Goal: Information Seeking & Learning: Learn about a topic

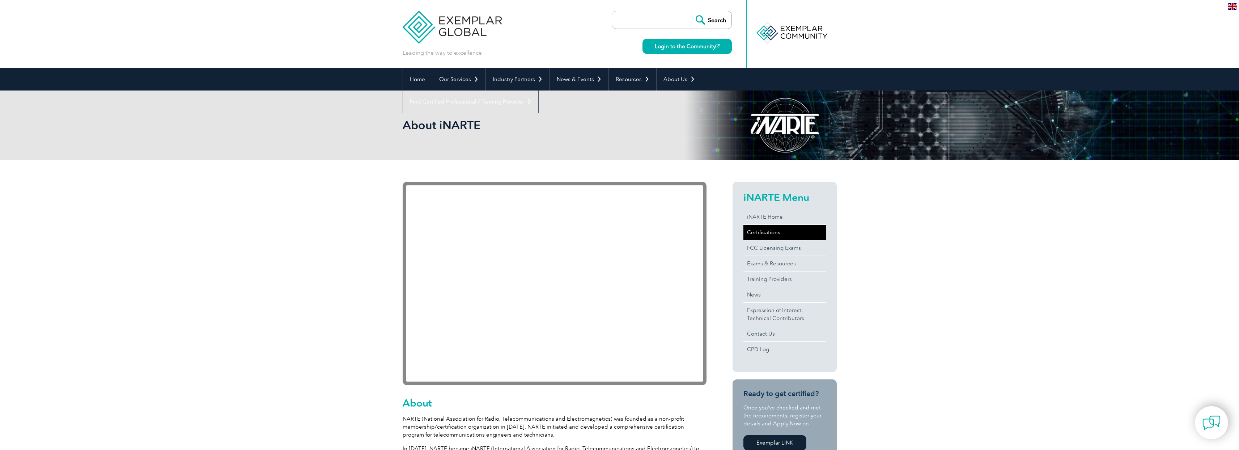
click at [768, 233] on link "Certifications" at bounding box center [785, 232] width 82 height 15
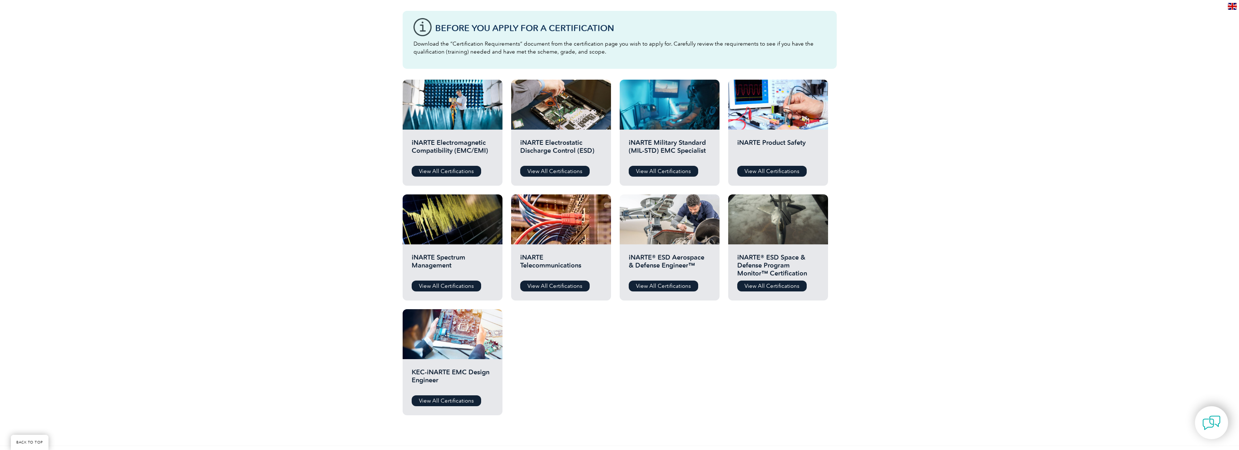
scroll to position [201, 0]
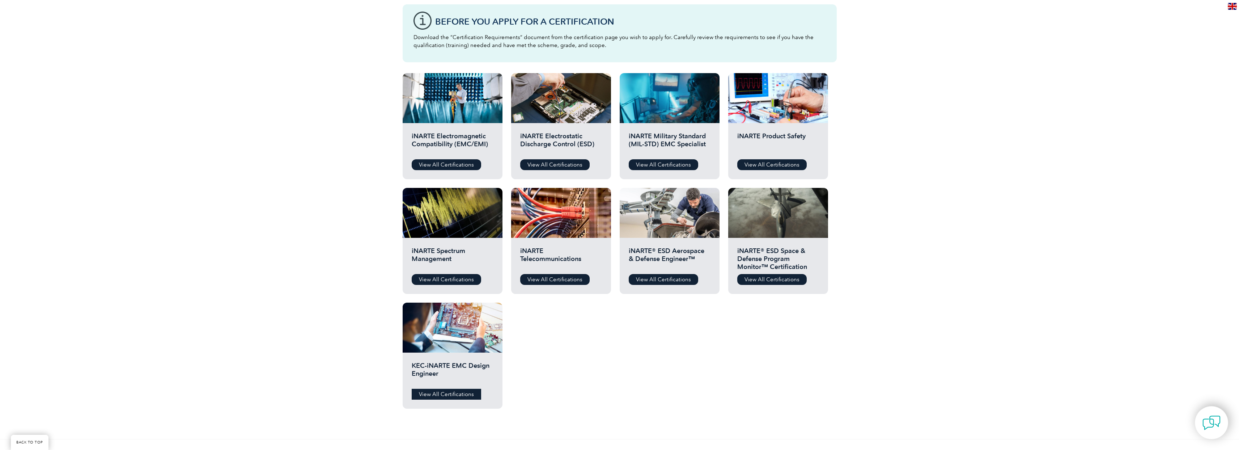
click at [458, 390] on link "View All Certifications" at bounding box center [446, 394] width 69 height 11
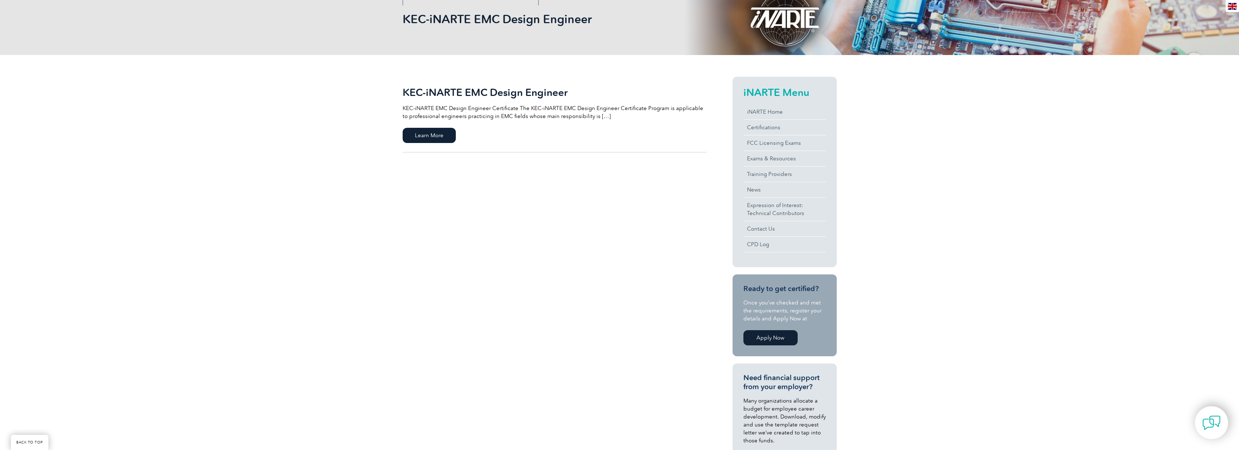
scroll to position [63, 0]
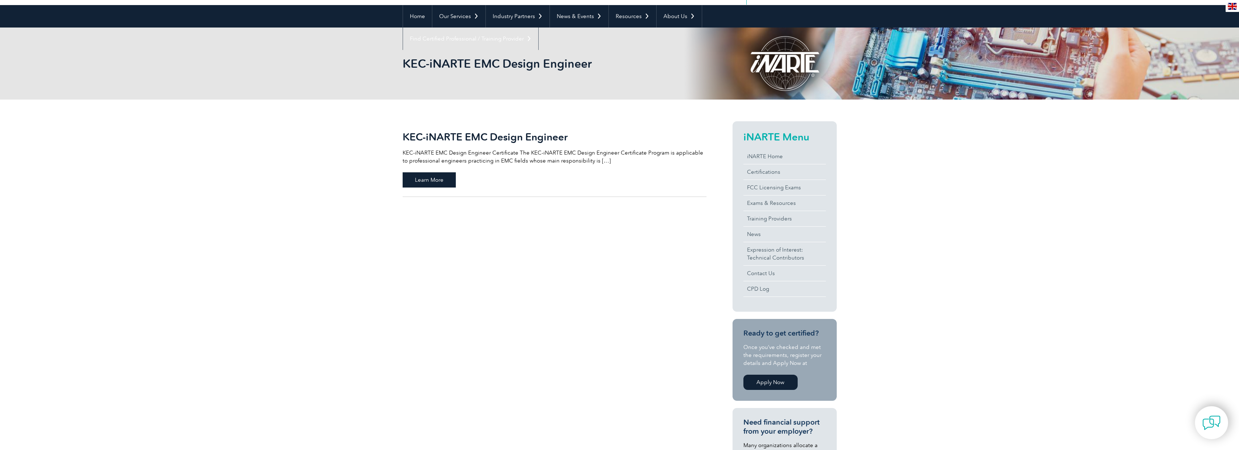
click at [428, 181] on span "Learn More" at bounding box center [429, 179] width 53 height 15
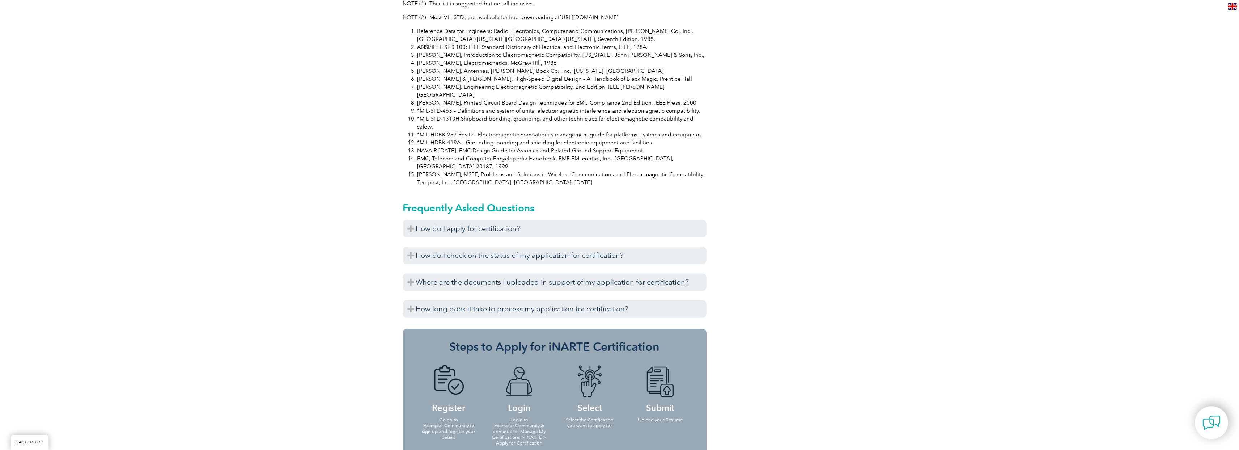
scroll to position [650, 0]
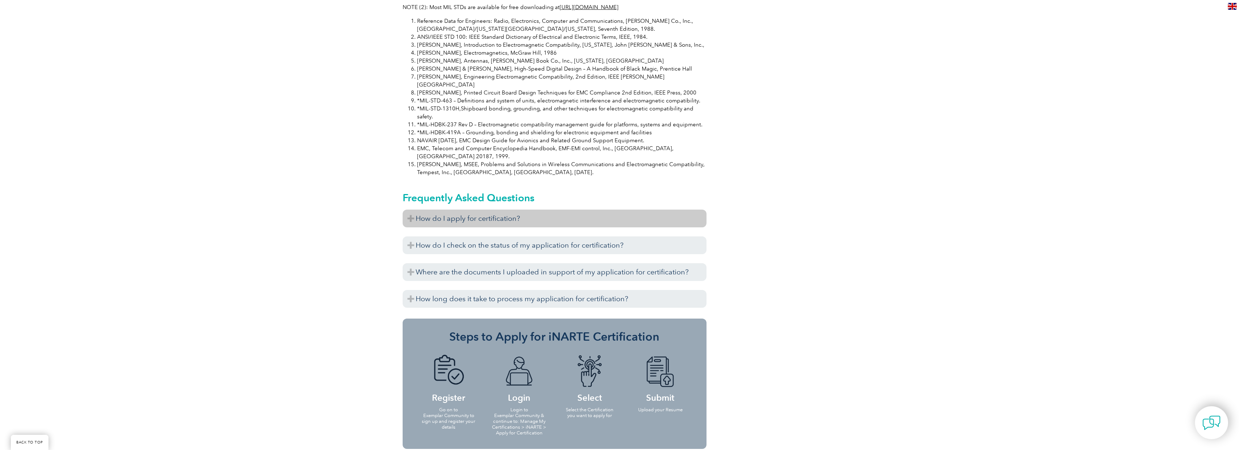
click at [457, 209] on h3 "How do I apply for certification?" at bounding box center [555, 218] width 304 height 18
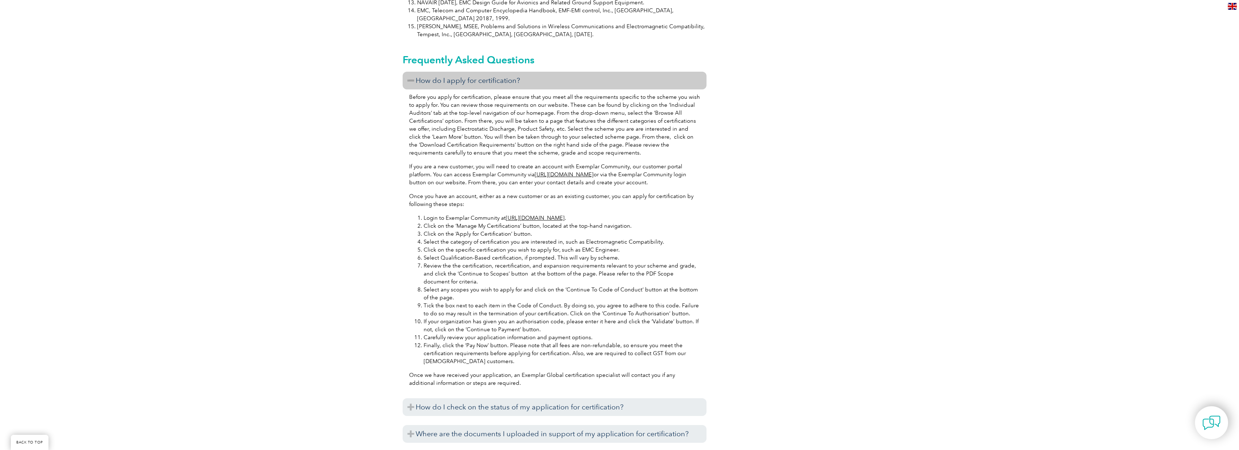
scroll to position [922, 0]
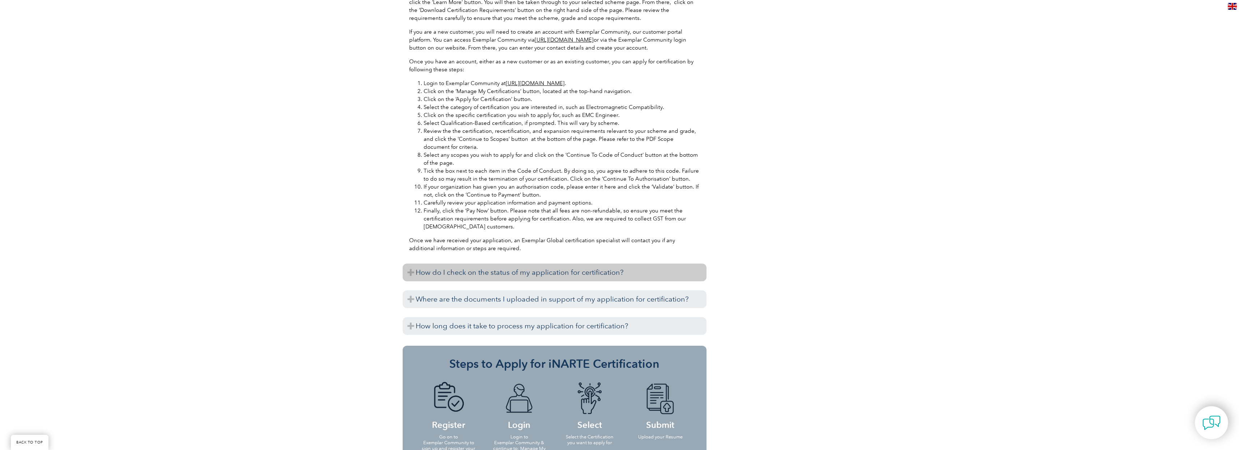
click at [481, 263] on h3 "How do I check on the status of my application for certification?" at bounding box center [555, 272] width 304 height 18
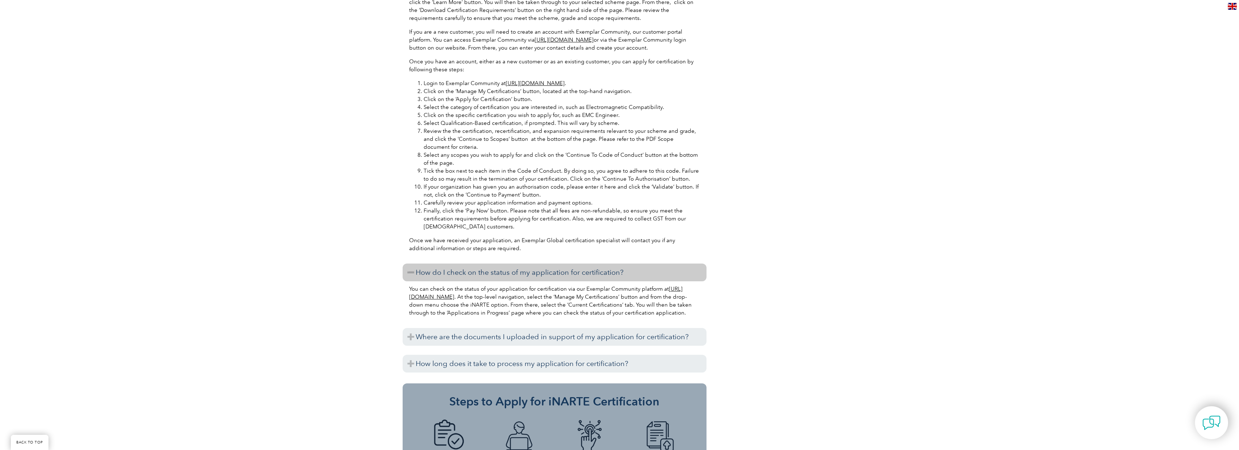
click at [481, 263] on h3 "How do I check on the status of my application for certification?" at bounding box center [555, 272] width 304 height 18
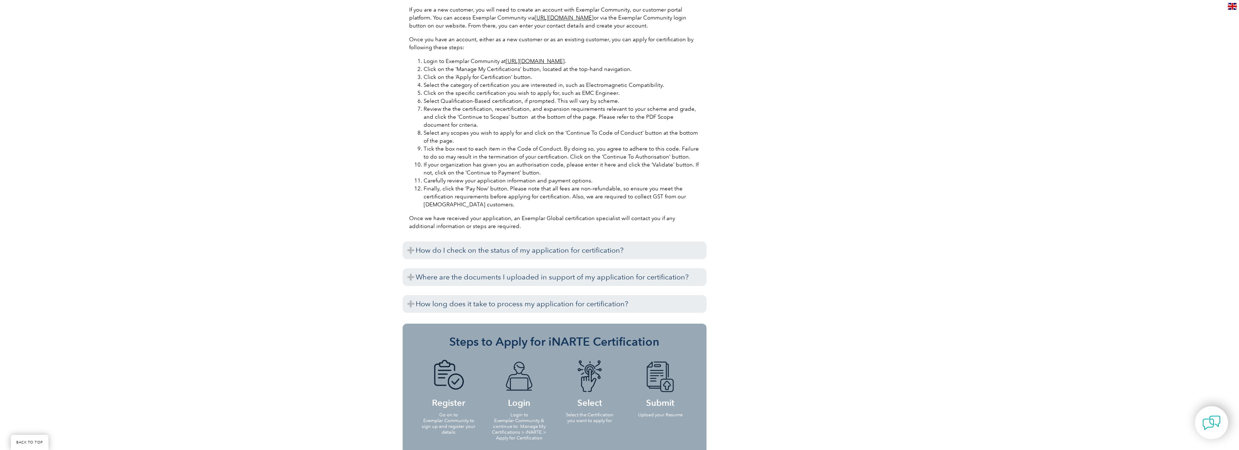
scroll to position [1059, 0]
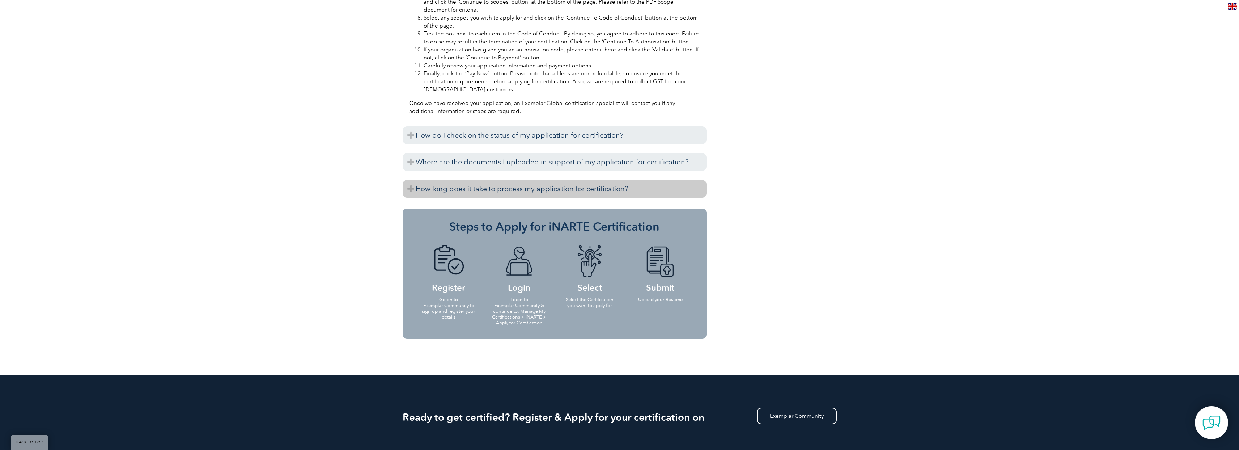
click at [478, 180] on h3 "How long does it take to process my application for certification?" at bounding box center [555, 189] width 304 height 18
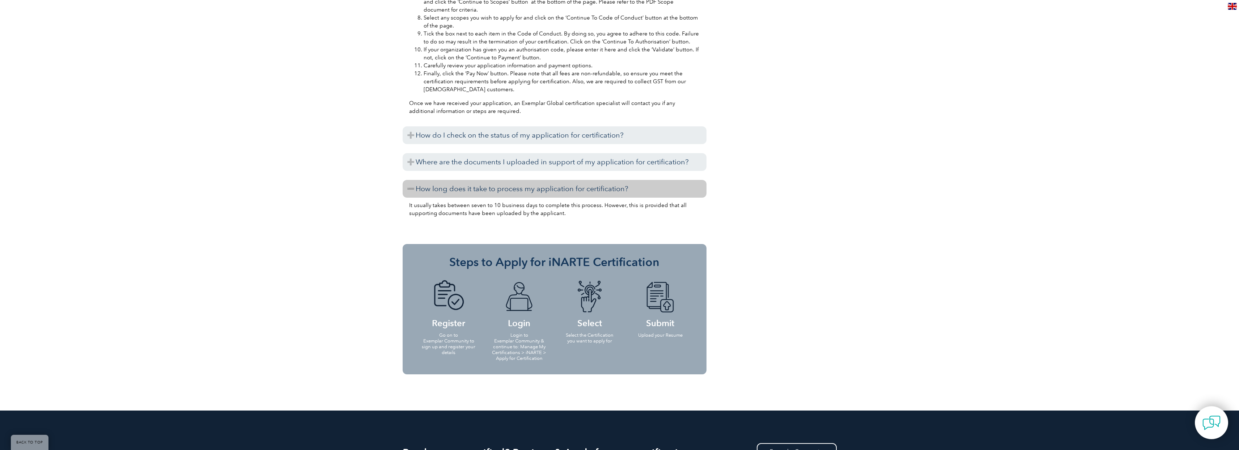
click at [470, 180] on h3 "How long does it take to process my application for certification?" at bounding box center [555, 189] width 304 height 18
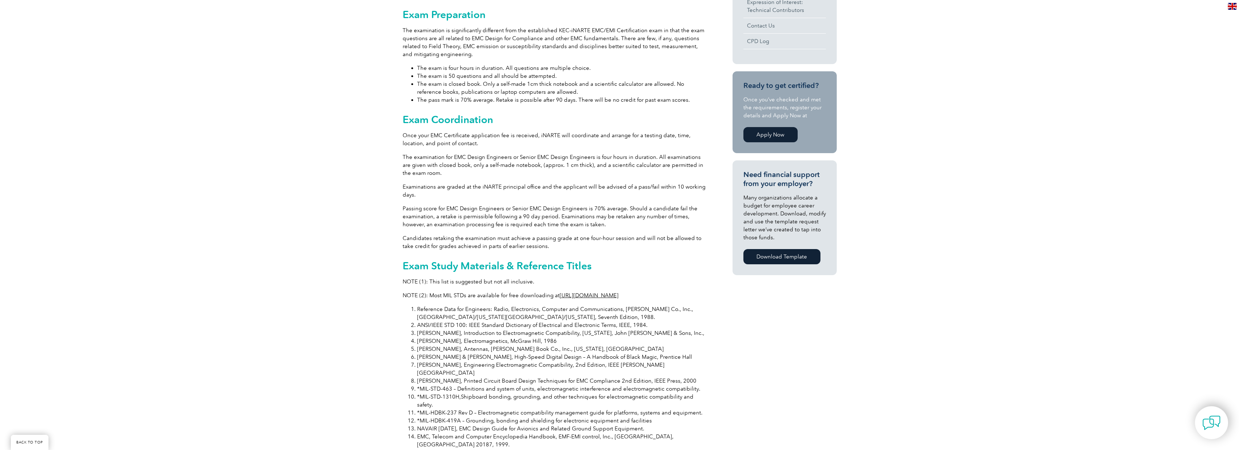
scroll to position [111, 0]
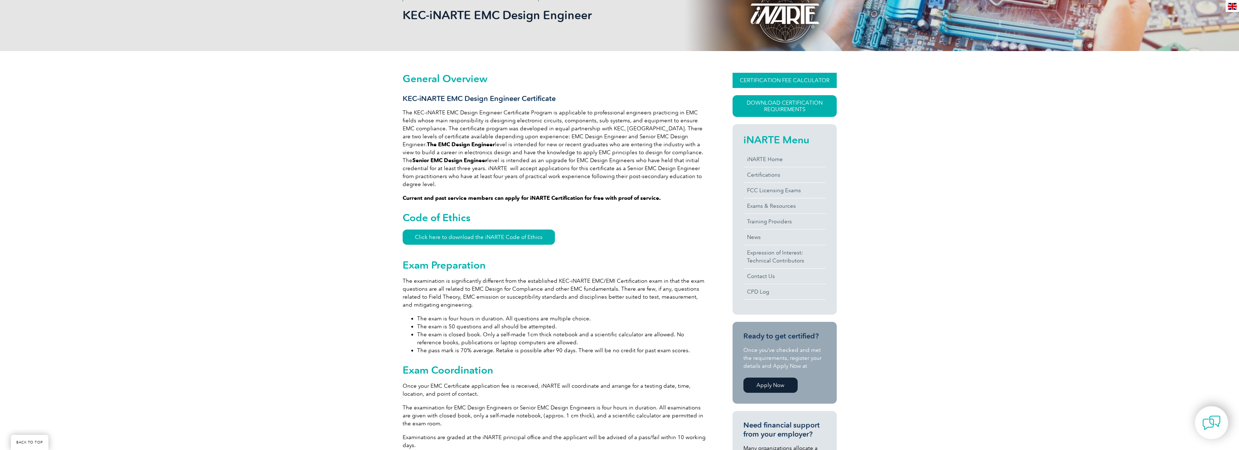
click at [825, 79] on link "CERTIFICATION FEE CALCULATOR" at bounding box center [785, 80] width 104 height 15
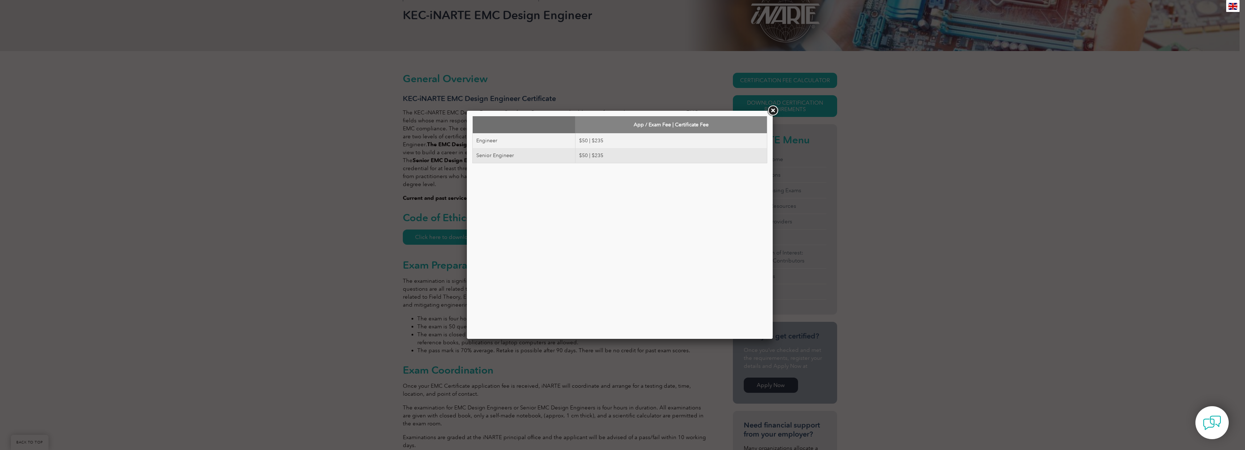
click at [771, 111] on link at bounding box center [772, 110] width 13 height 13
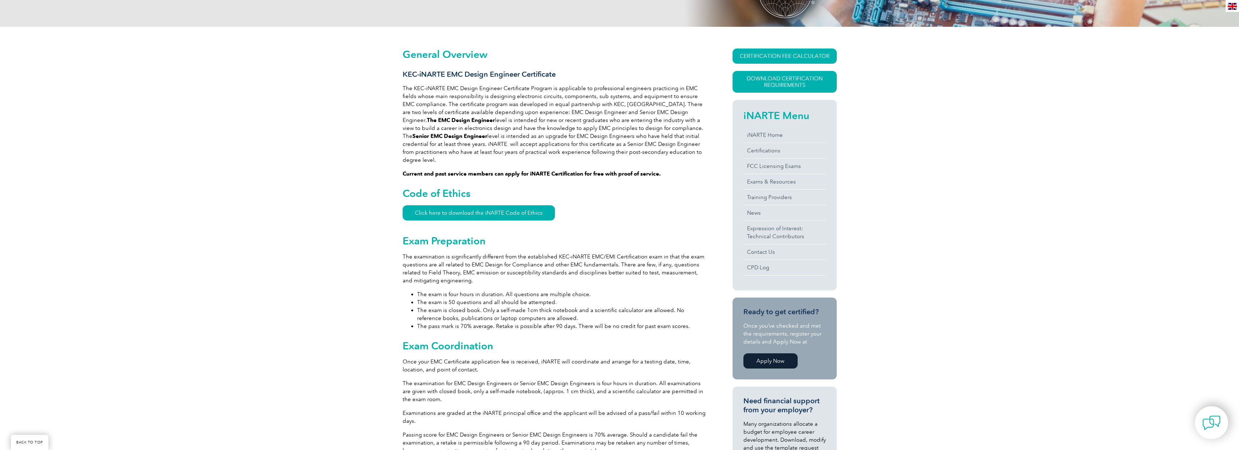
scroll to position [0, 0]
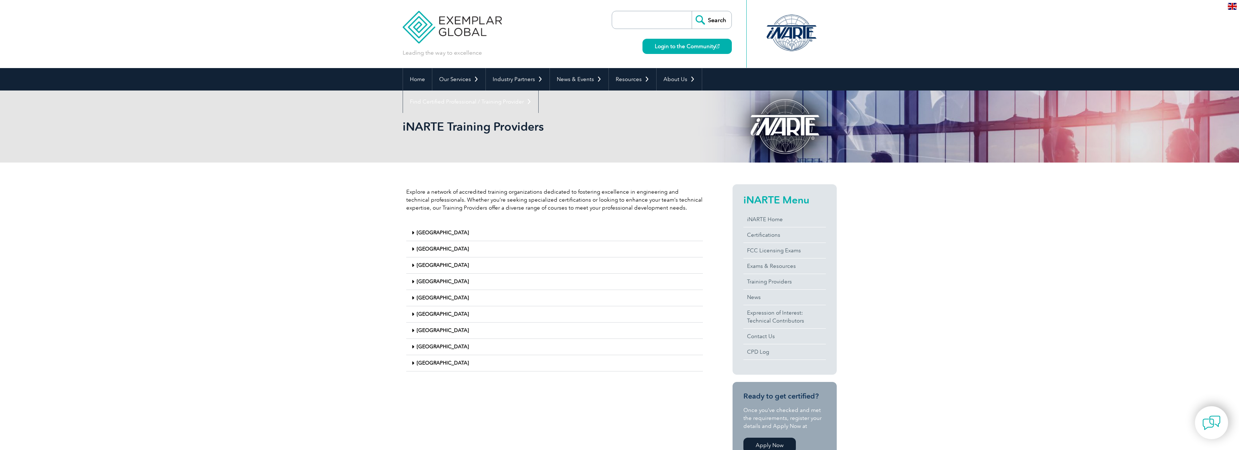
click at [428, 361] on link "[GEOGRAPHIC_DATA]" at bounding box center [443, 363] width 52 height 6
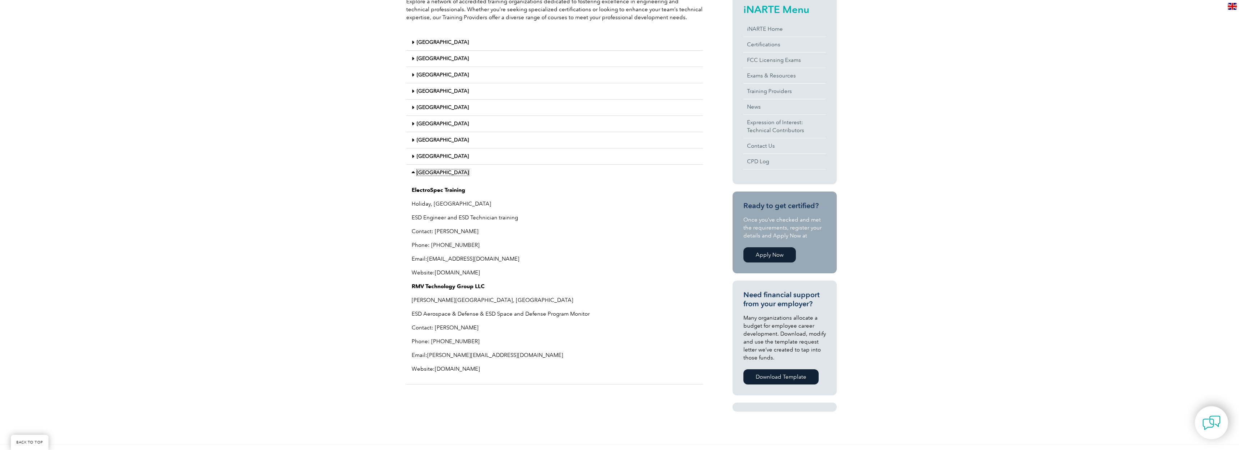
scroll to position [164, 0]
